Goal: Use online tool/utility

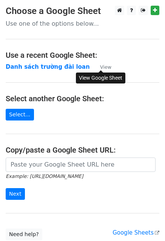
click at [109, 66] on small "View" at bounding box center [105, 67] width 11 height 6
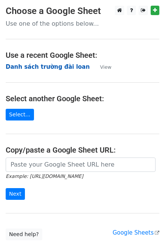
click at [56, 66] on strong "[PERSON_NAME] sách [PERSON_NAME] đài loan" at bounding box center [48, 66] width 84 height 7
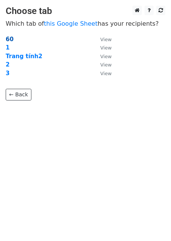
click at [9, 39] on strong "60" at bounding box center [10, 39] width 8 height 7
